Goal: Navigation & Orientation: Find specific page/section

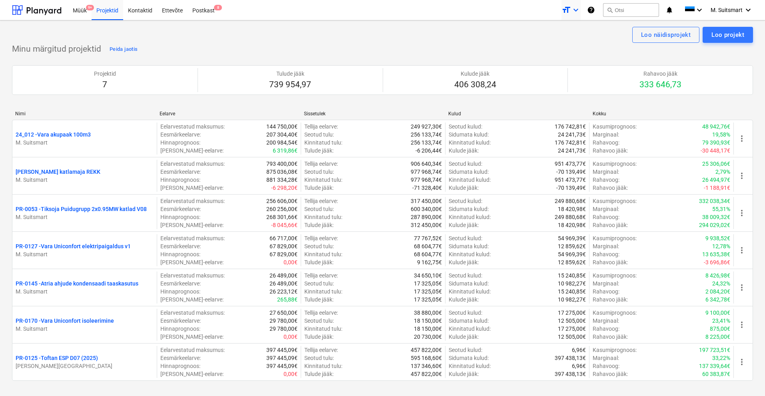
click at [576, 8] on icon "keyboard_arrow_down" at bounding box center [576, 10] width 10 height 10
click at [576, 8] on div at bounding box center [382, 198] width 765 height 396
click at [732, 10] on span "M. Suitsmart" at bounding box center [727, 10] width 32 height 6
click at [467, 29] on div at bounding box center [382, 198] width 765 height 396
click at [42, 47] on p "Minu märgitud projektid" at bounding box center [56, 49] width 89 height 11
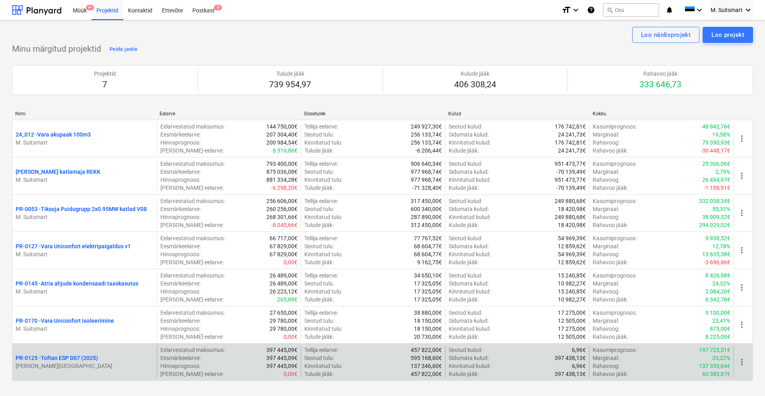
click at [65, 354] on p "PR-0125 - Toftan ESP D07 (2025)" at bounding box center [57, 358] width 82 height 8
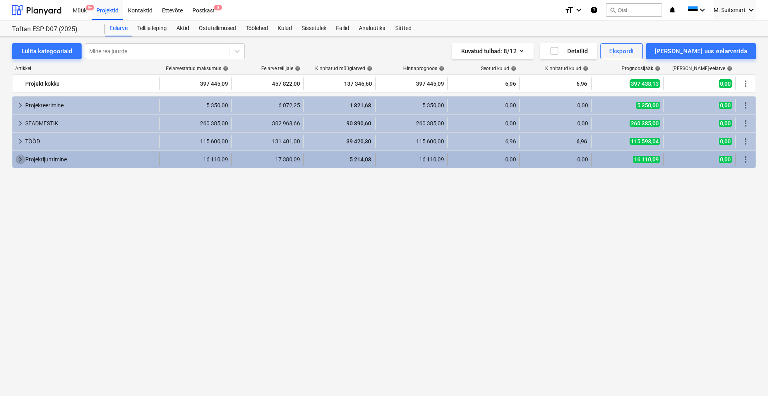
click at [18, 158] on span "keyboard_arrow_right" at bounding box center [21, 159] width 10 height 10
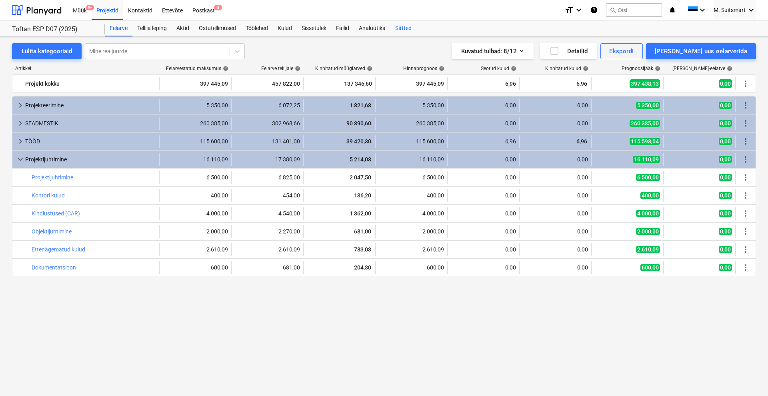
click at [413, 26] on div "Sätted" at bounding box center [404, 28] width 26 height 16
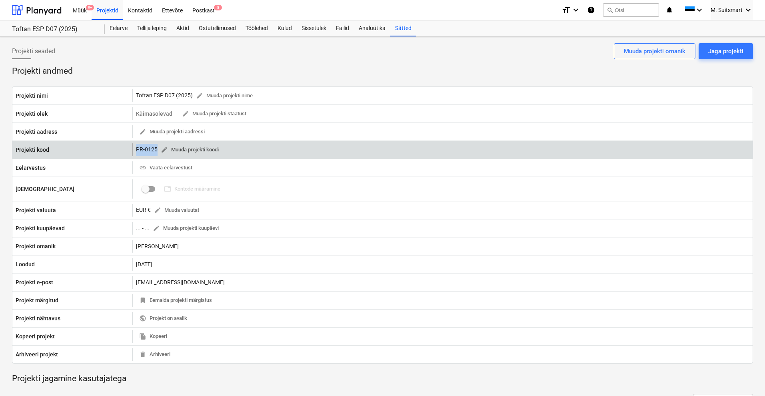
drag, startPoint x: 134, startPoint y: 150, endPoint x: 163, endPoint y: 150, distance: 29.2
click at [163, 150] on div "PR-0125 edit Muuda projekti koodi" at bounding box center [442, 149] width 621 height 13
copy div "PR-0125 edit Muuda projekti koodi"
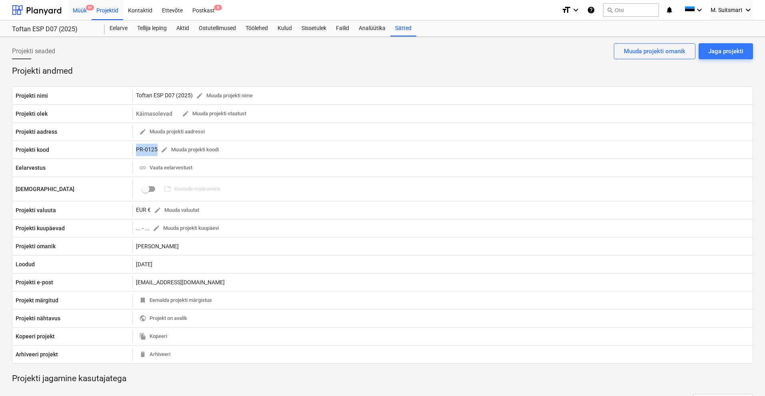
click at [78, 10] on div "Müük 9+" at bounding box center [80, 10] width 24 height 20
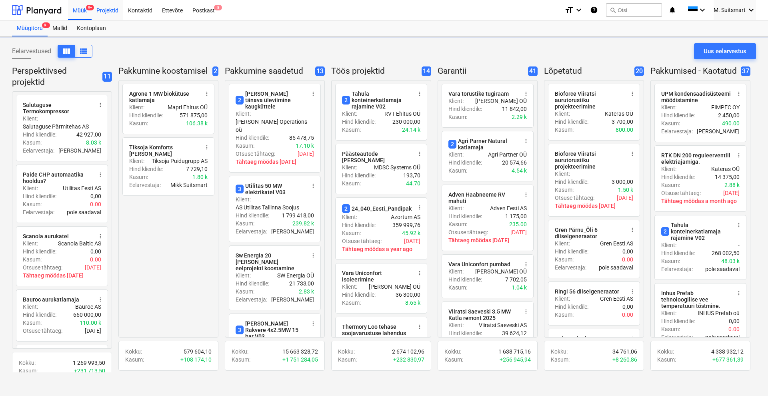
click at [108, 11] on div "Projektid" at bounding box center [108, 10] width 32 height 20
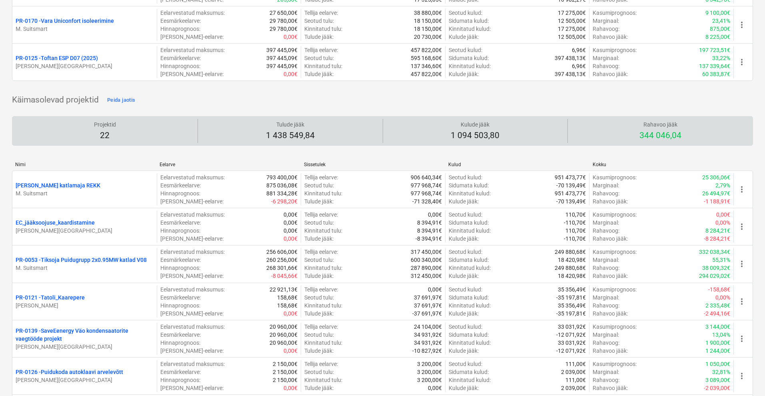
scroll to position [300, 0]
